Goal: Transaction & Acquisition: Purchase product/service

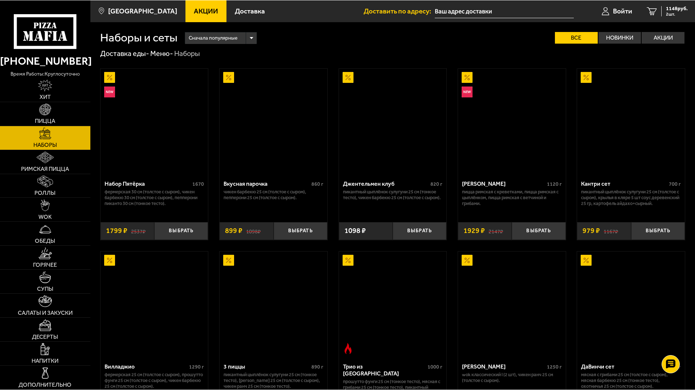
scroll to position [762, 0]
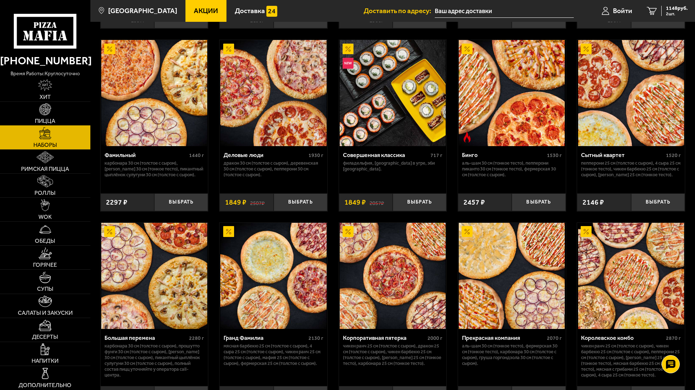
click at [60, 122] on link "Пицца" at bounding box center [45, 114] width 90 height 24
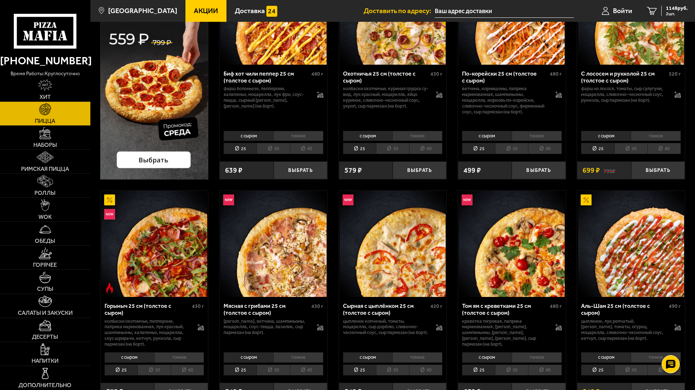
scroll to position [109, 0]
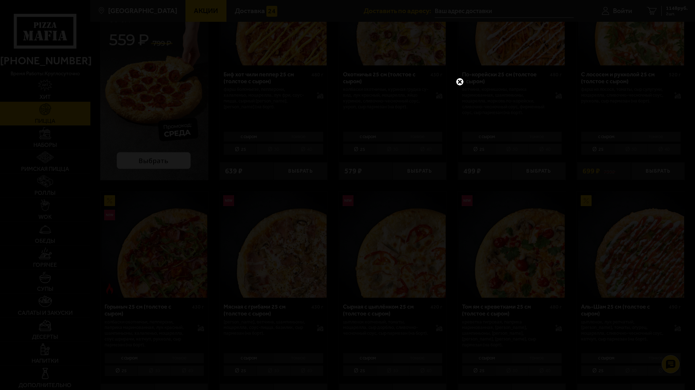
click at [463, 82] on link at bounding box center [459, 81] width 9 height 9
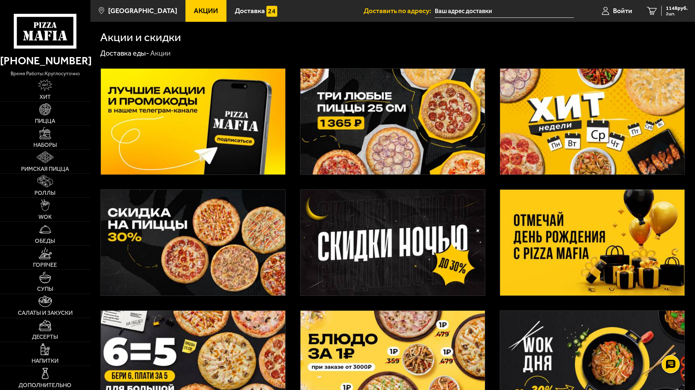
click at [27, 44] on icon at bounding box center [45, 31] width 62 height 34
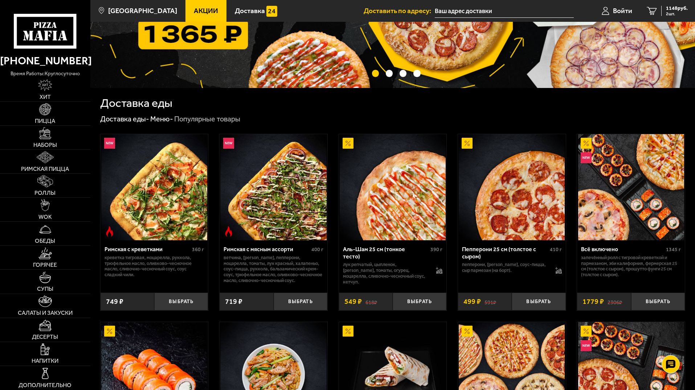
scroll to position [182, 0]
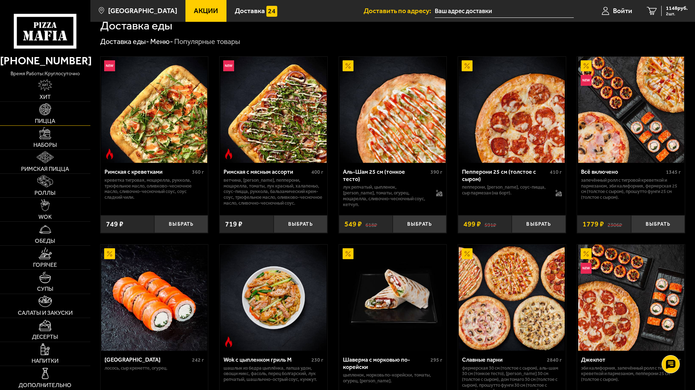
click at [65, 115] on link "Пицца" at bounding box center [45, 114] width 90 height 24
